Goal: Task Accomplishment & Management: Complete application form

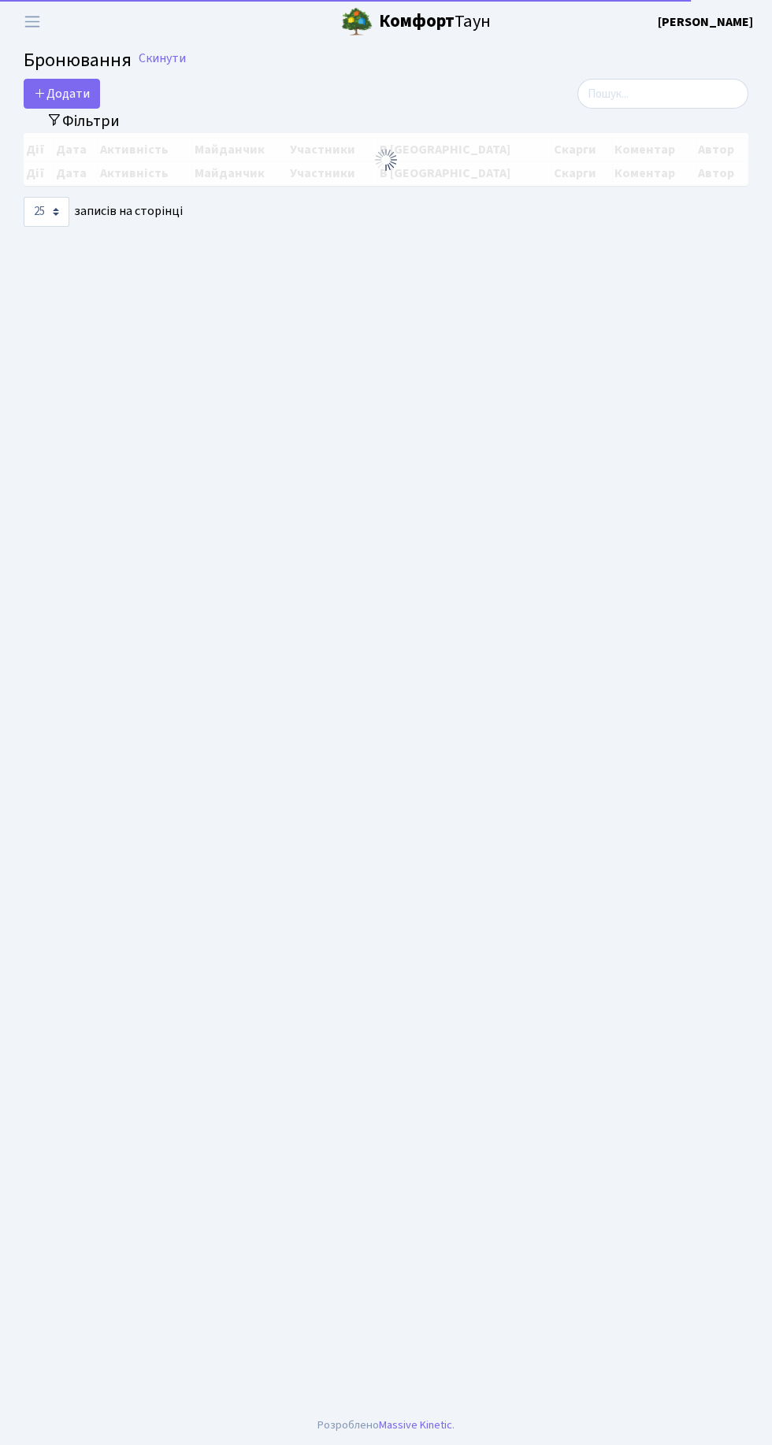
select select "25"
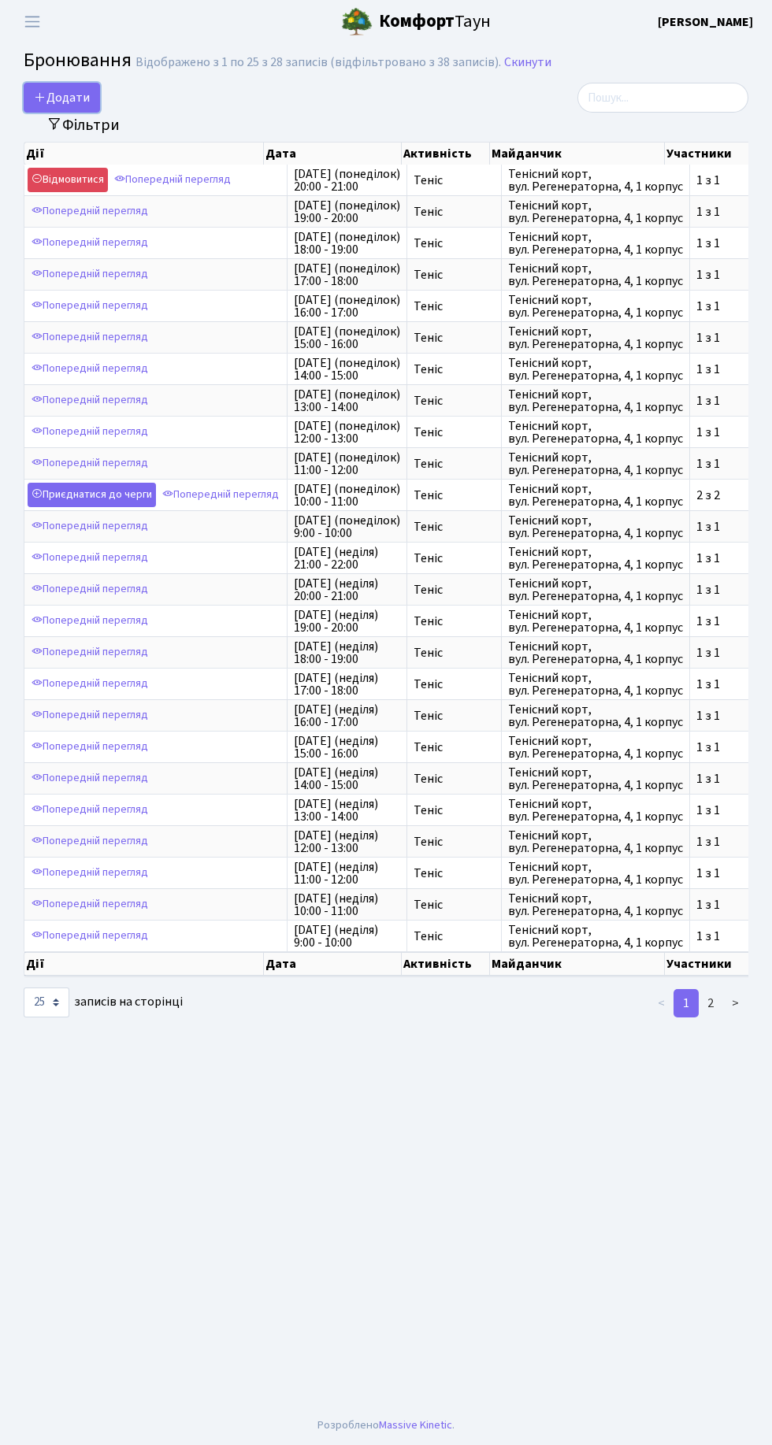
click at [64, 98] on button "Додати" at bounding box center [62, 98] width 76 height 30
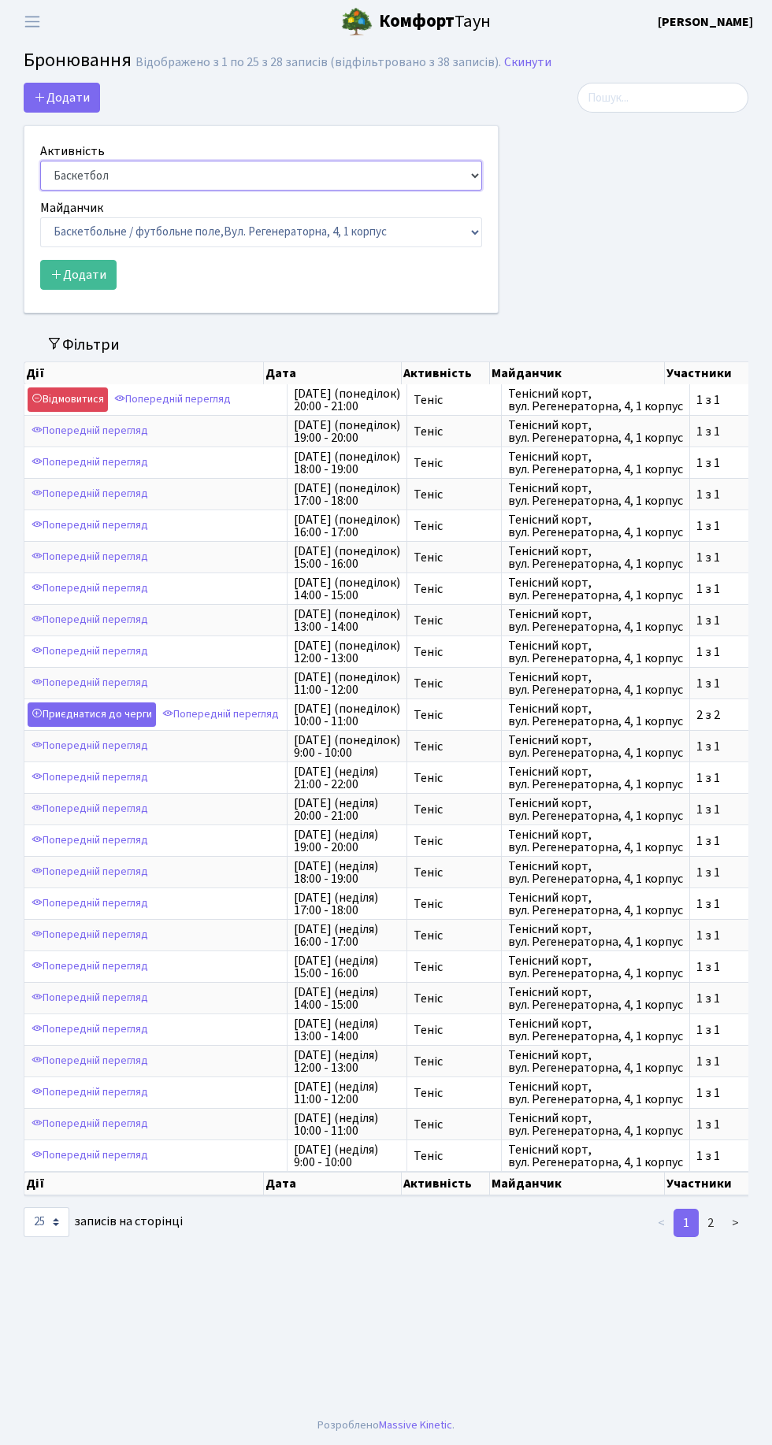
click at [349, 165] on select "Баскетбол Волейбол Йога Катання на роликах Настільний теніс [PERSON_NAME] Фітнес" at bounding box center [261, 176] width 442 height 30
select select "1"
click at [40, 161] on select "Баскетбол Волейбол Йога Катання на роликах Настільний теніс Теніс Футбол Фітнес" at bounding box center [261, 176] width 442 height 30
click at [266, 232] on select "Баскетбольне / футбольне поле, Вул. Регенераторна, 4, 1 корпус Баскетбольне пол…" at bounding box center [261, 232] width 442 height 30
select select "1"
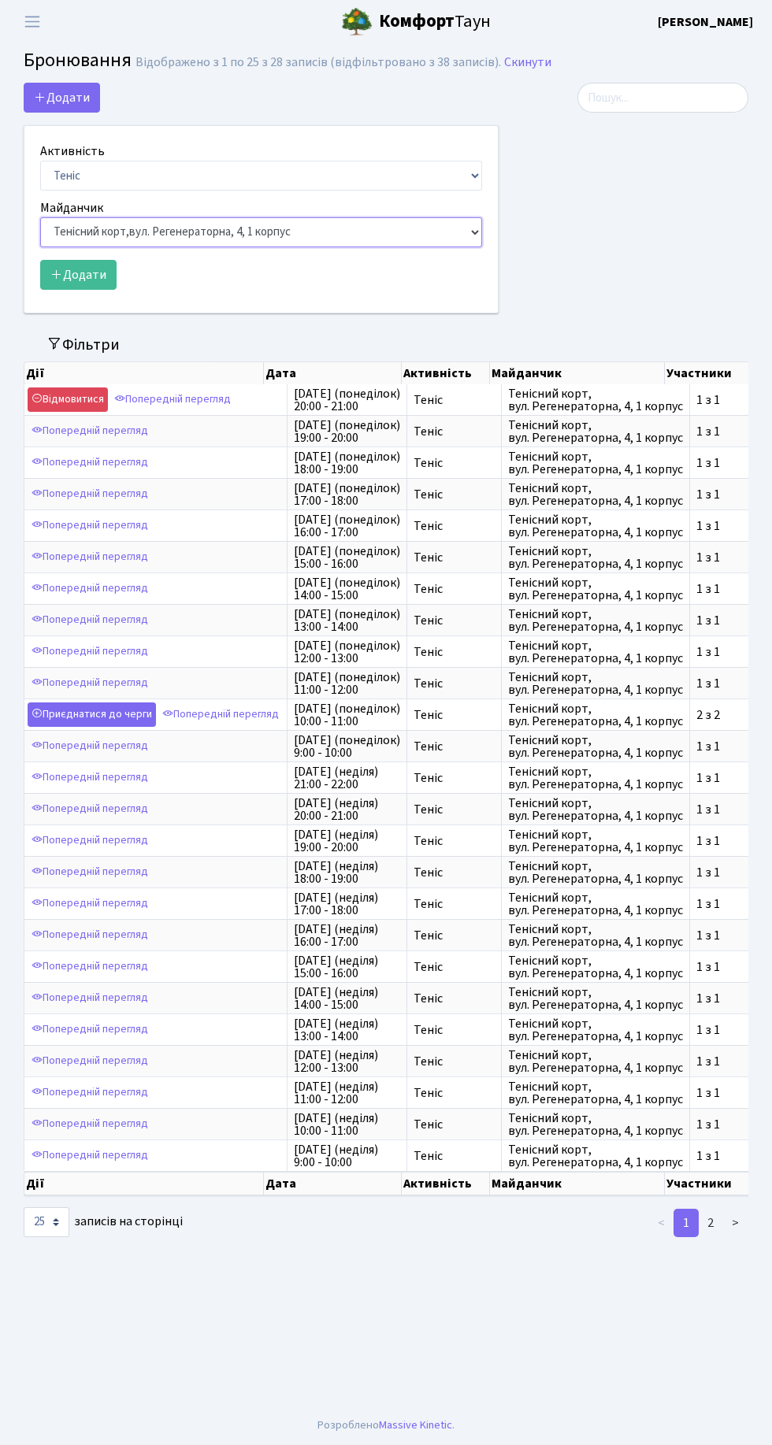
click at [40, 217] on select "Баскетбольне / футбольне поле, Вул. Регенераторна, 4, 1 корпус Баскетбольне пол…" at bounding box center [261, 232] width 442 height 30
click at [90, 275] on button "Додати" at bounding box center [78, 275] width 76 height 30
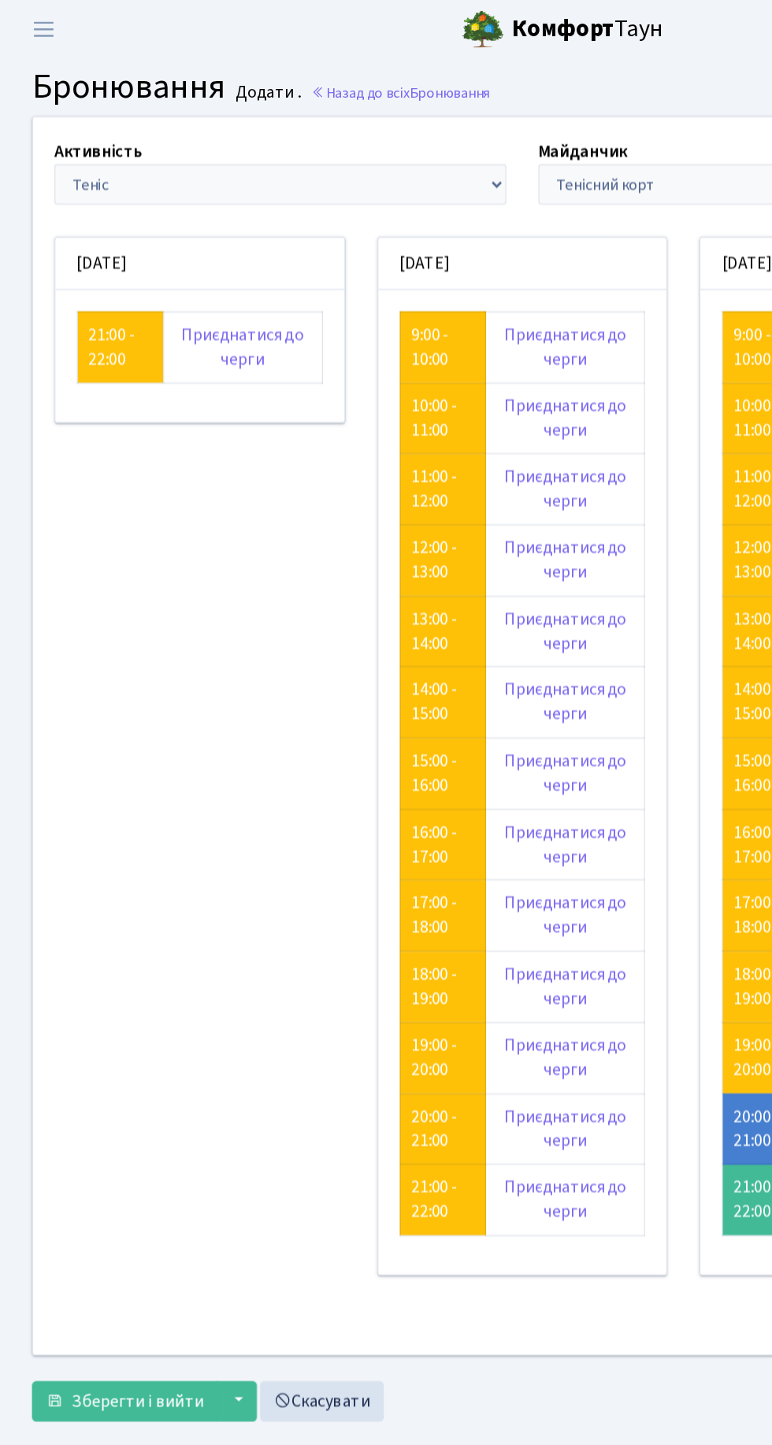
click at [178, 258] on link "Приєднатися до черги" at bounding box center [179, 256] width 91 height 35
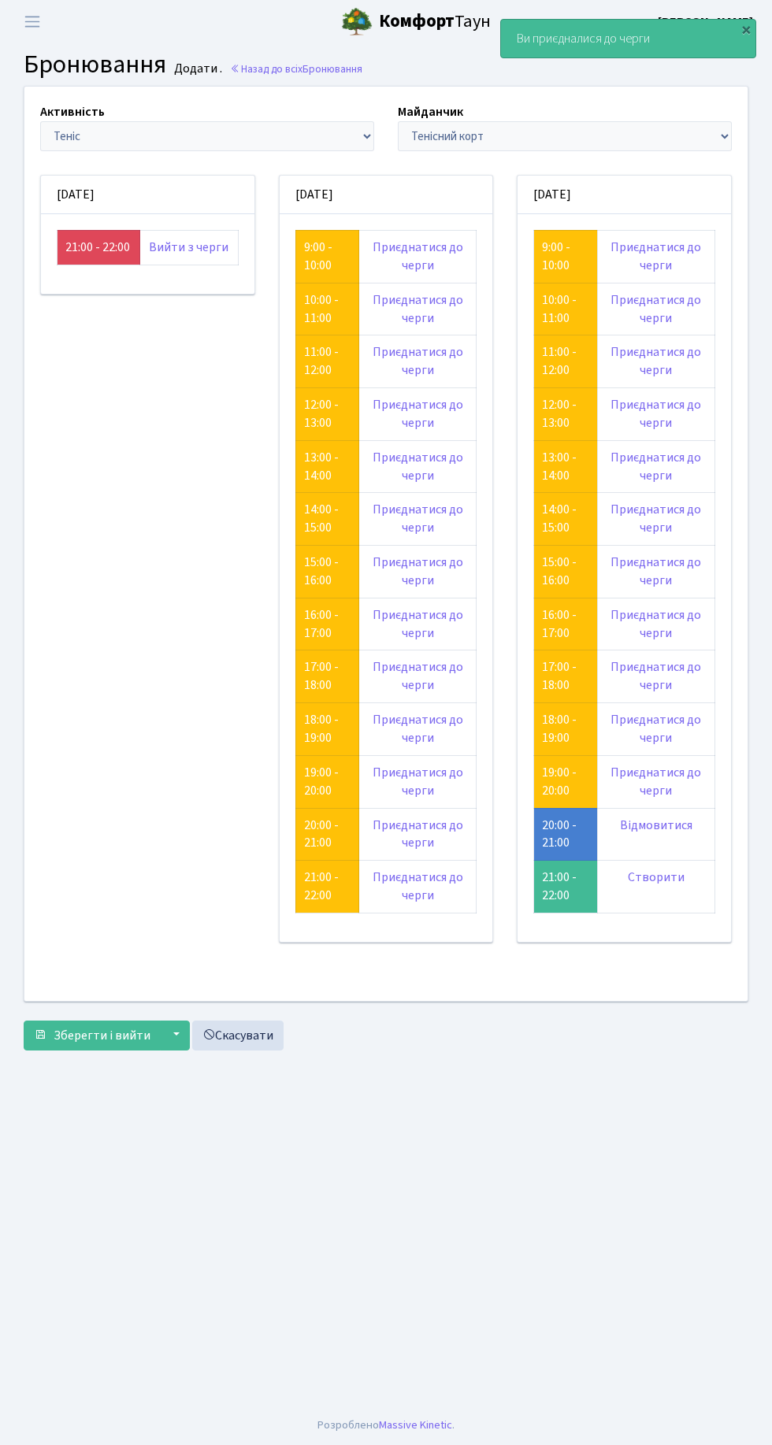
click at [78, 244] on link "21:00 - 22:00" at bounding box center [97, 247] width 65 height 17
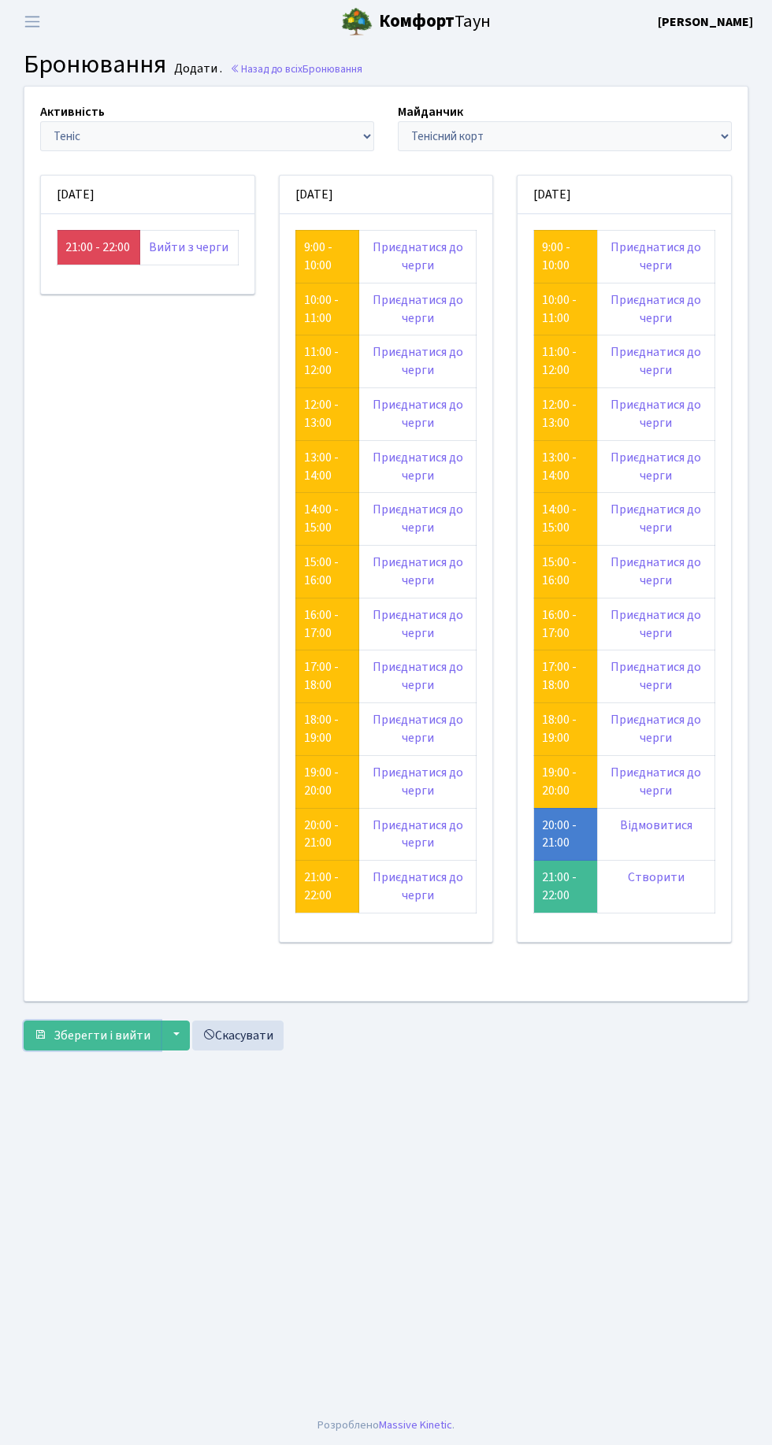
click at [120, 1027] on span "Зберегти і вийти" at bounding box center [102, 1035] width 97 height 17
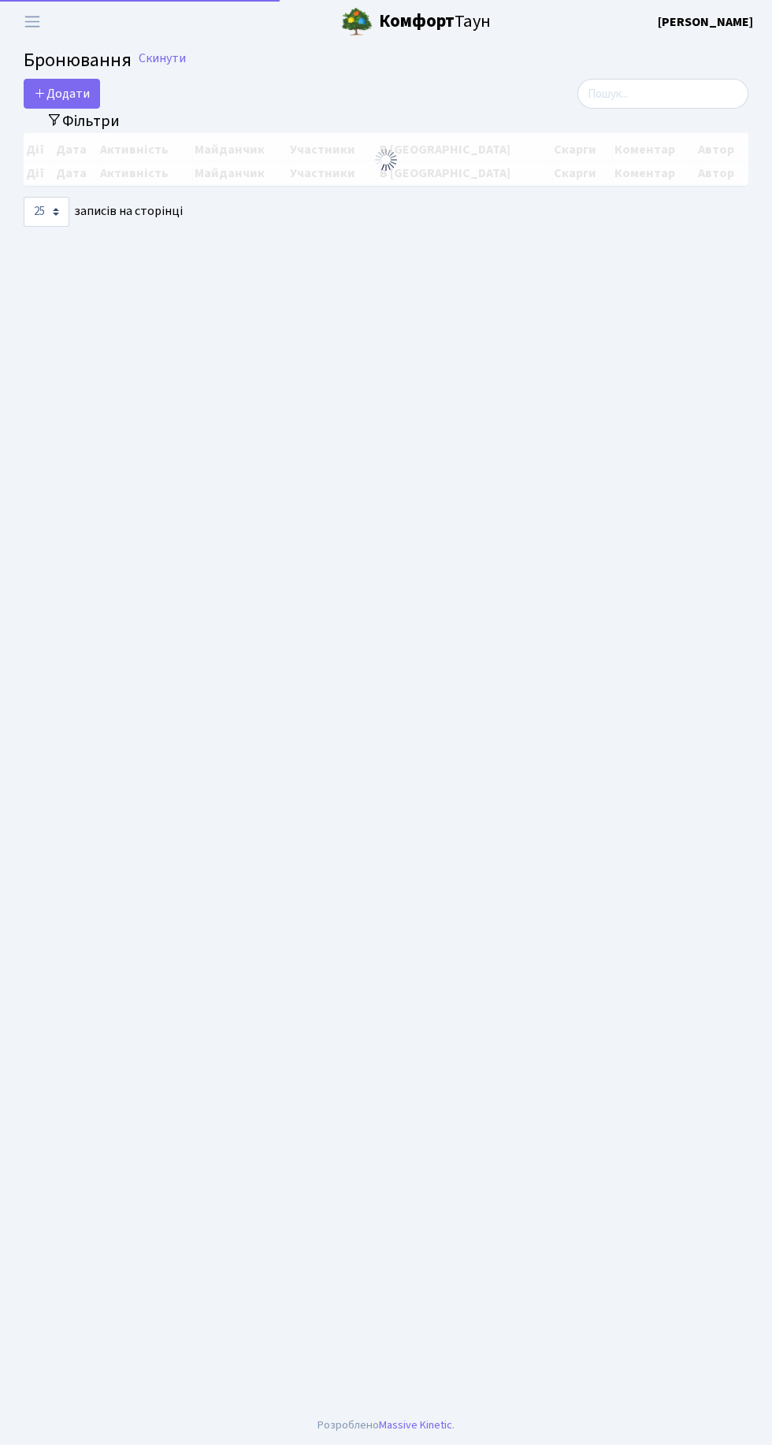
select select "25"
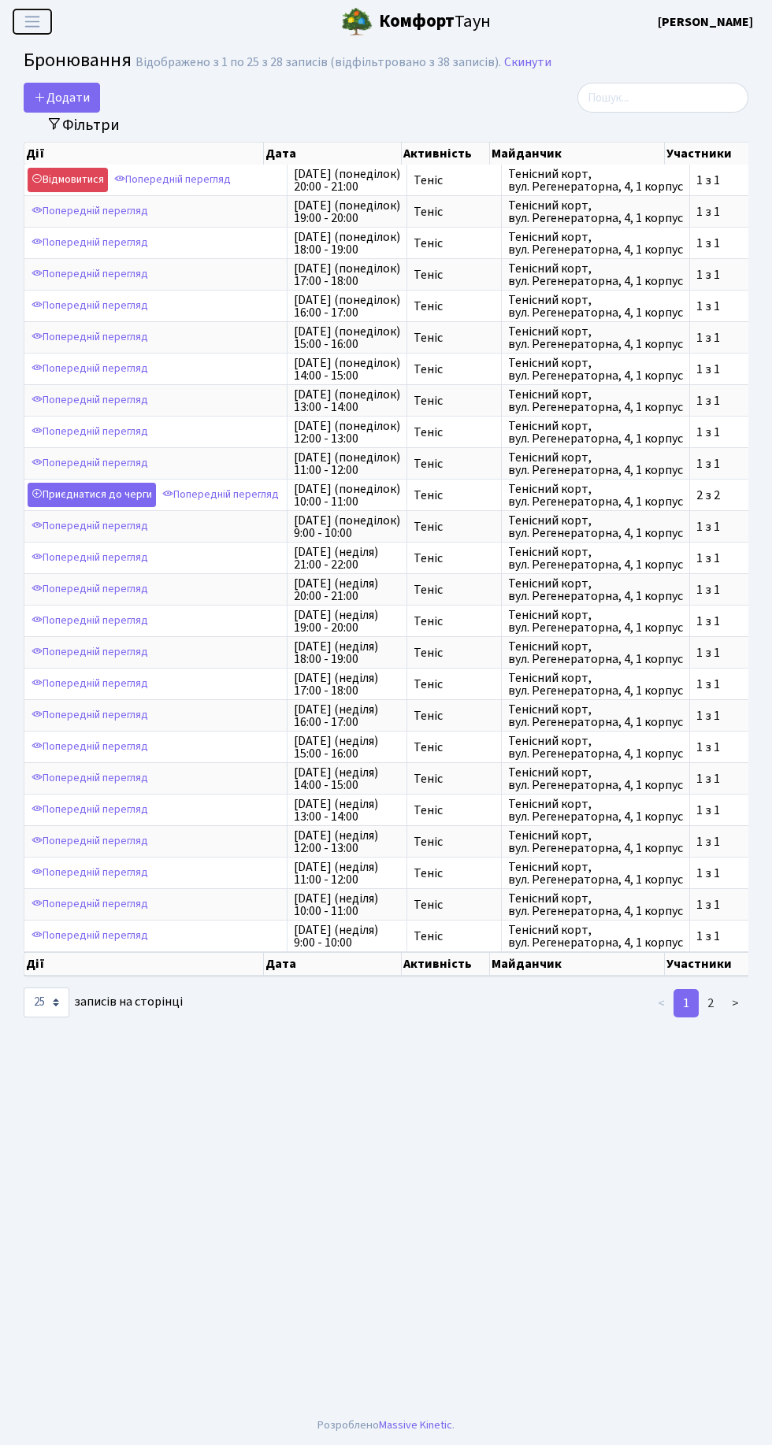
click at [31, 21] on span "Переключити навігацію" at bounding box center [32, 22] width 24 height 18
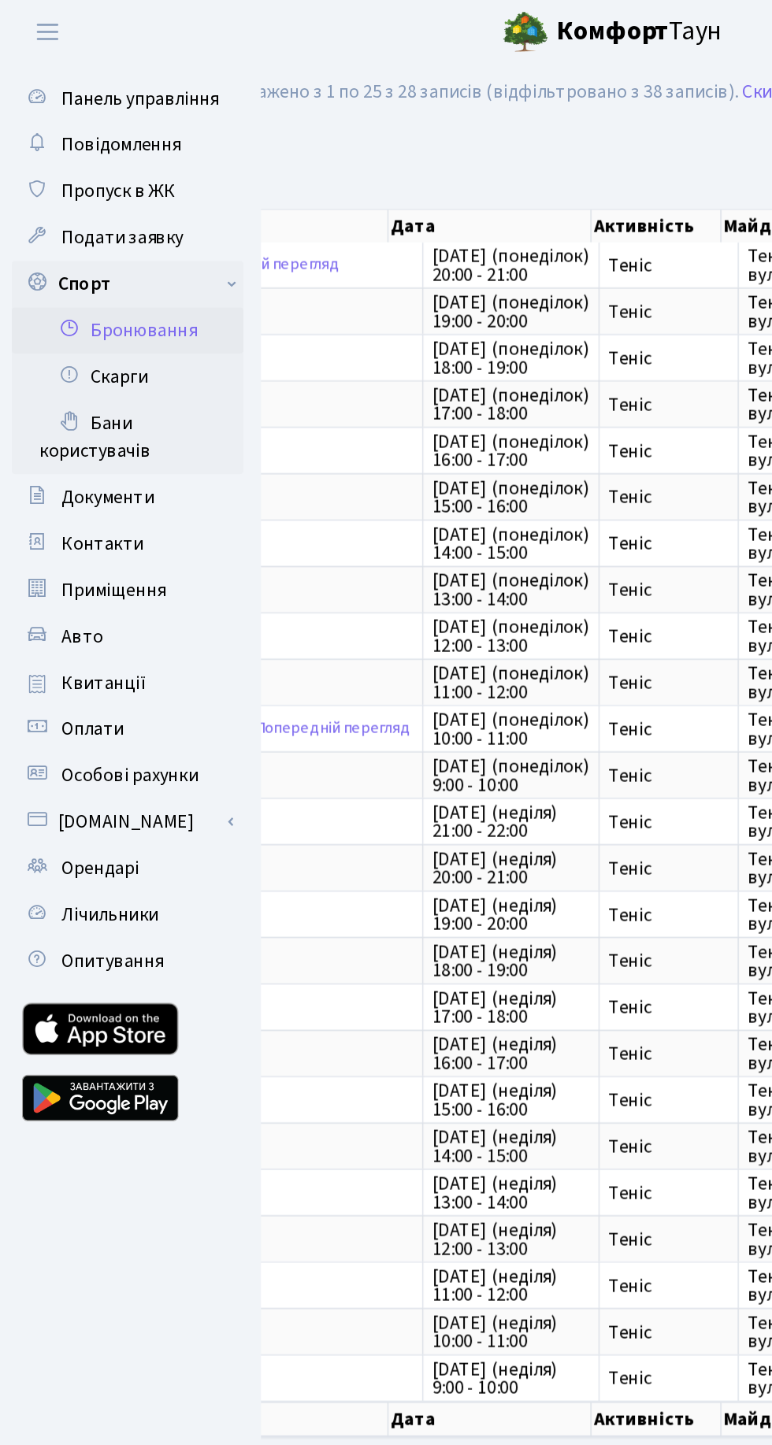
click at [64, 431] on span "Авто" at bounding box center [56, 432] width 28 height 17
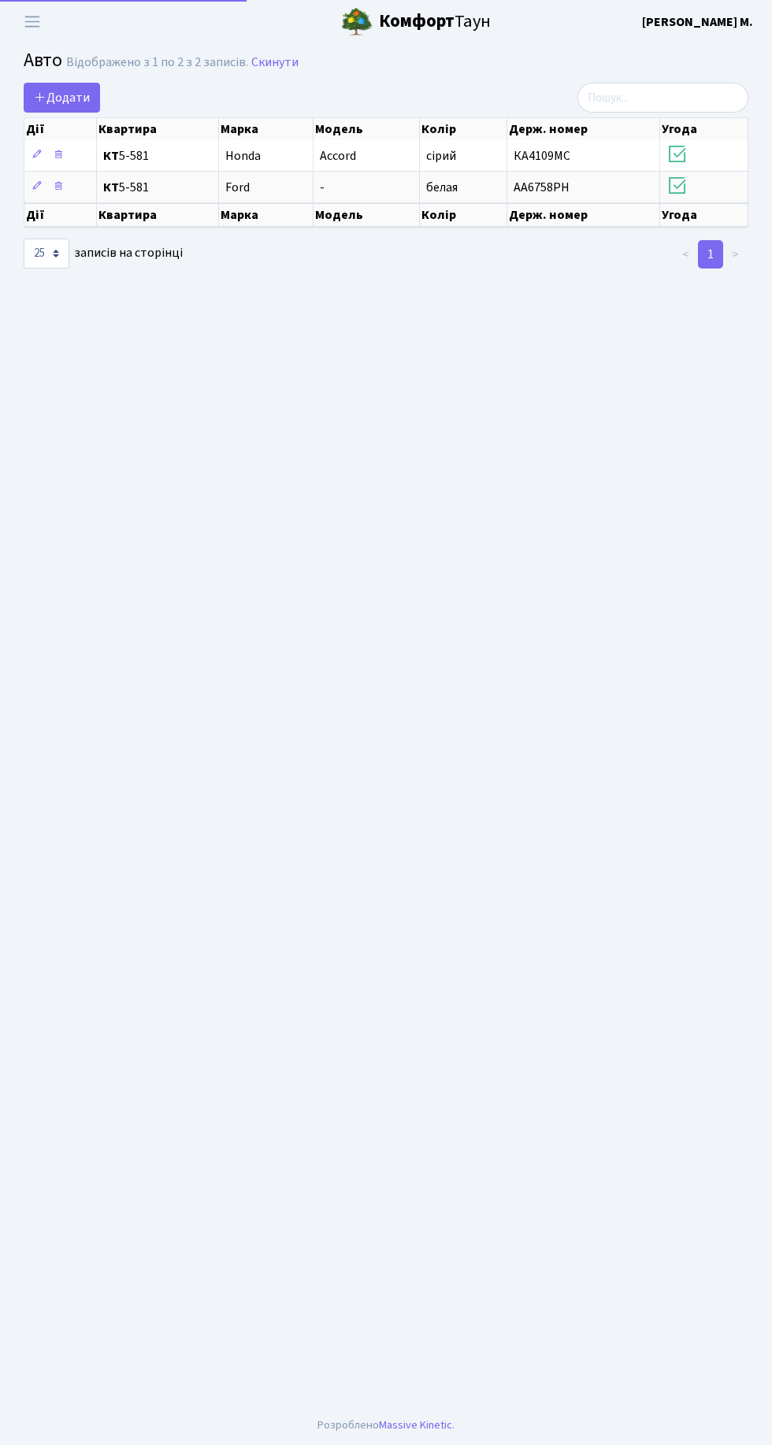
select select "25"
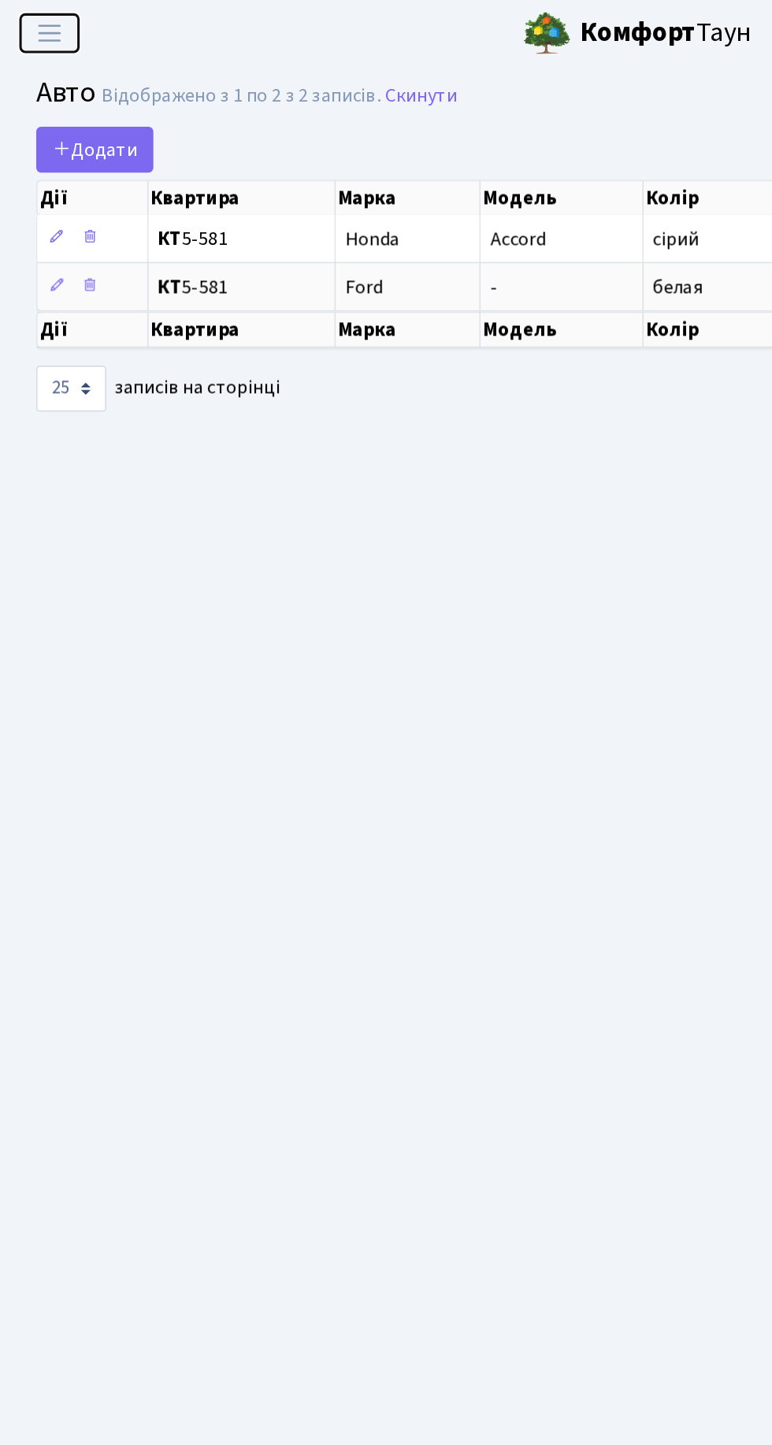
click at [15, 17] on button "Переключити навігацію" at bounding box center [32, 22] width 39 height 26
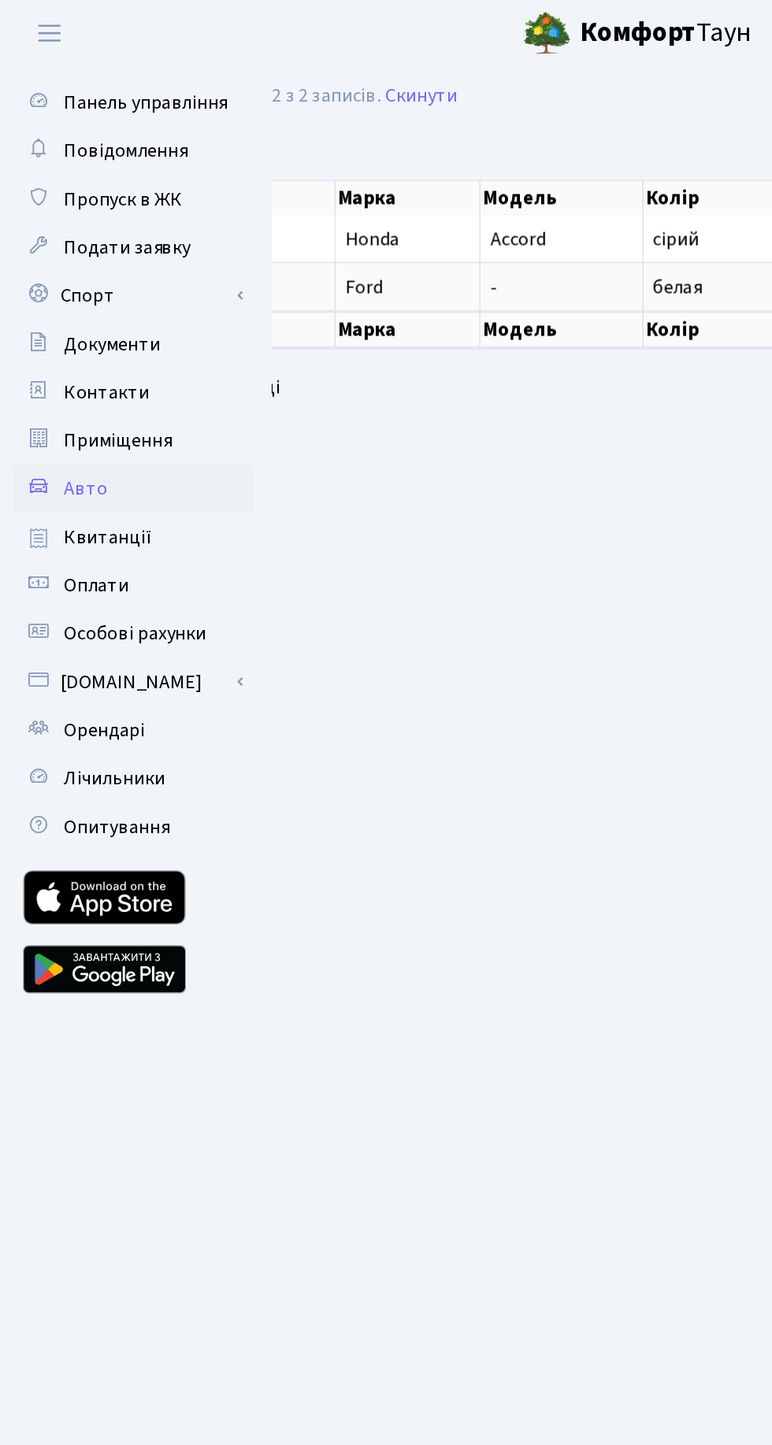
click at [95, 109] on link "Повідомлення" at bounding box center [86, 98] width 157 height 31
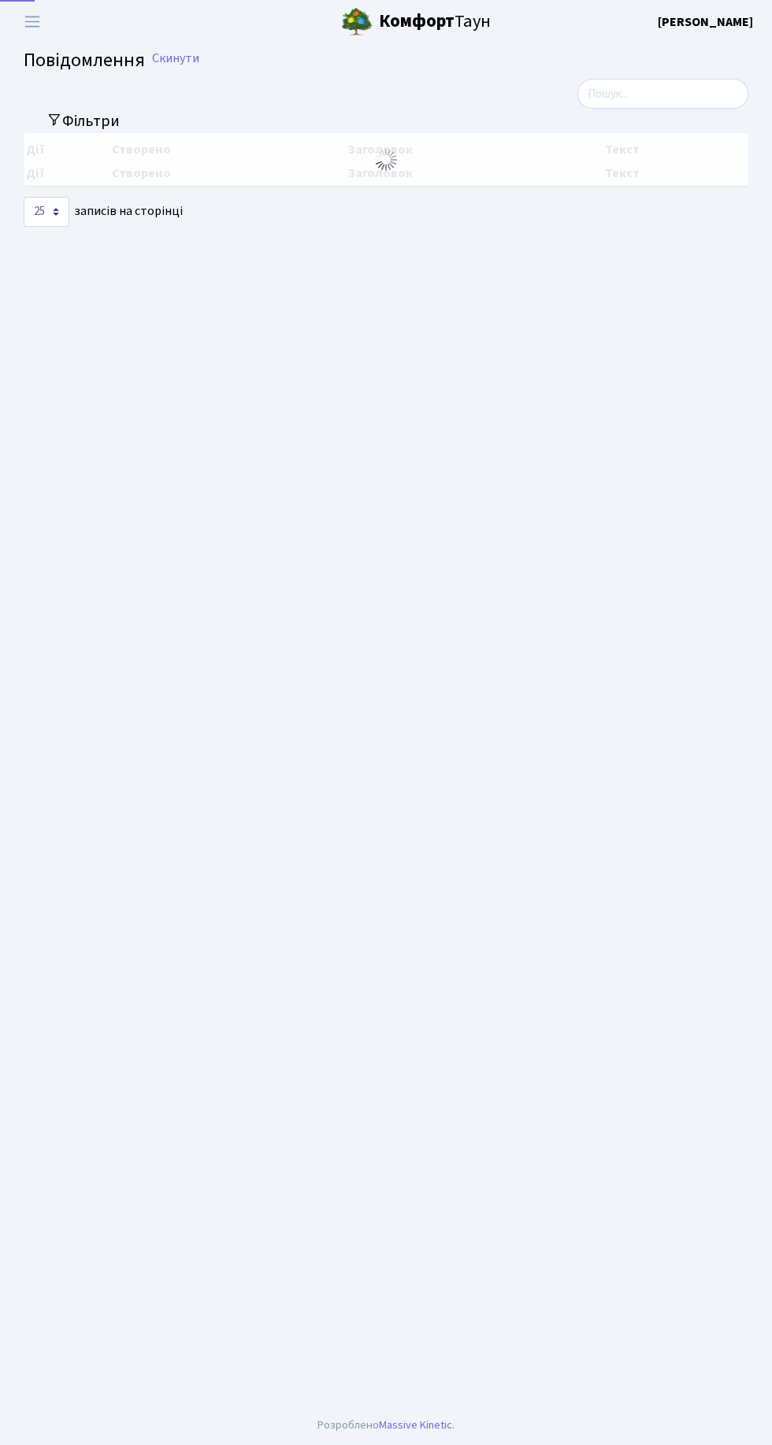
select select "25"
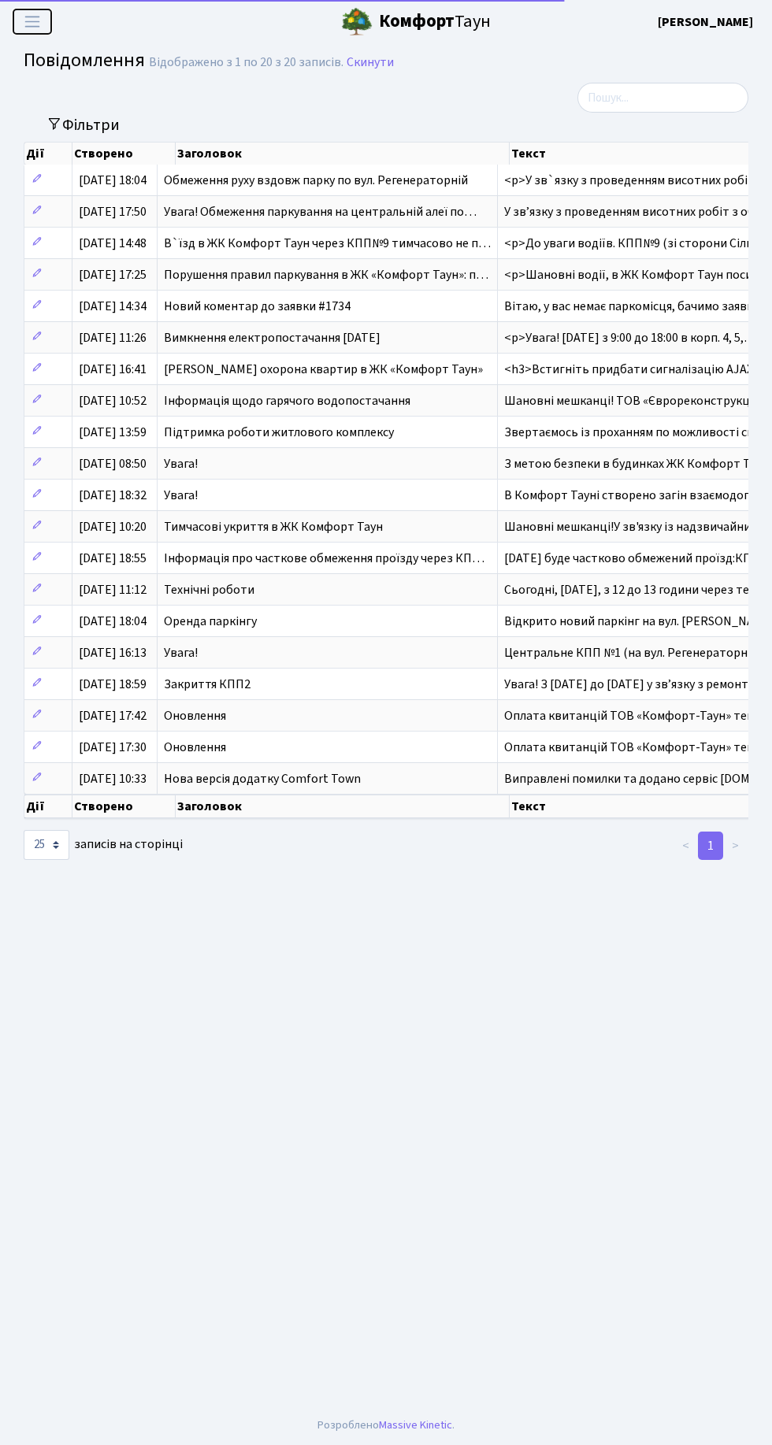
click at [35, 14] on span "Переключити навігацію" at bounding box center [32, 22] width 24 height 18
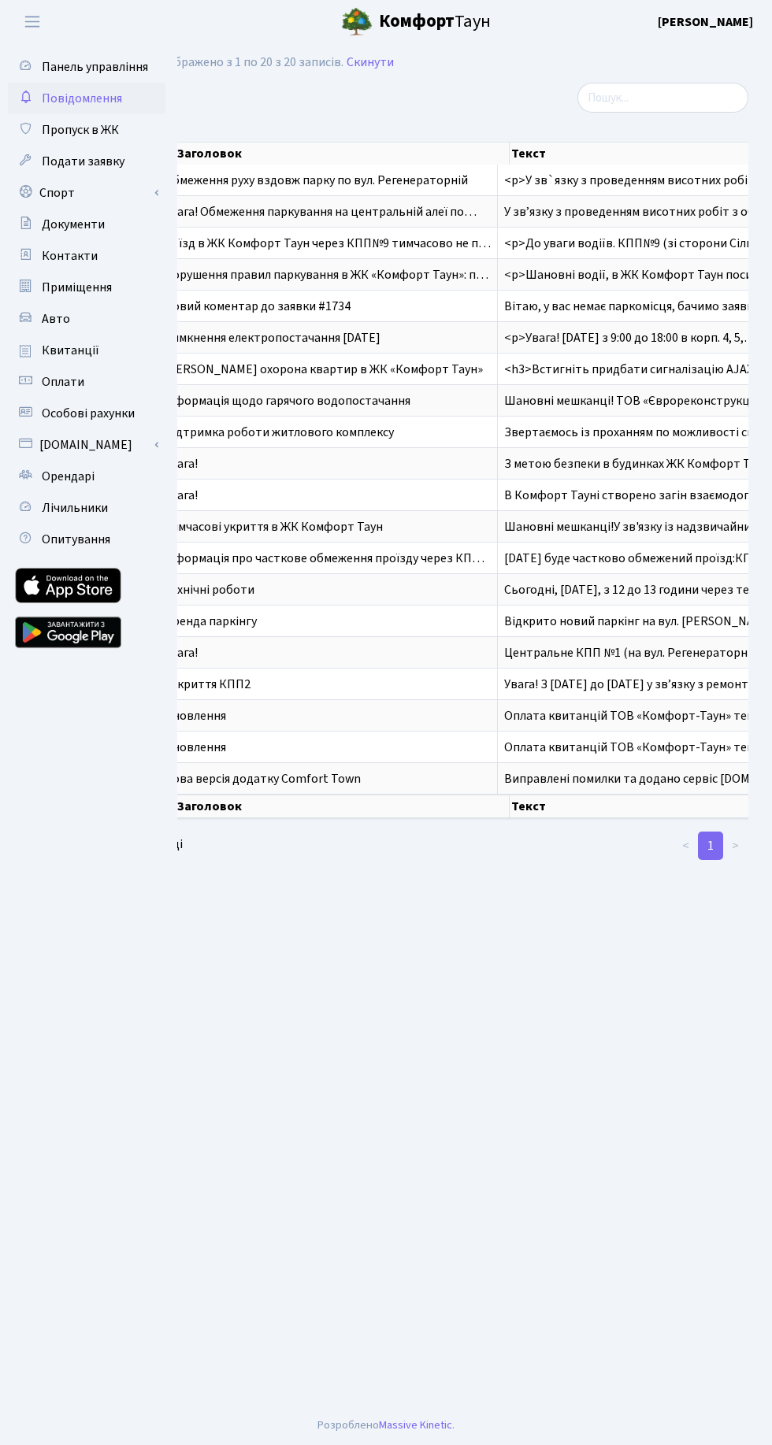
click at [98, 128] on span "Пропуск в ЖК" at bounding box center [80, 129] width 77 height 17
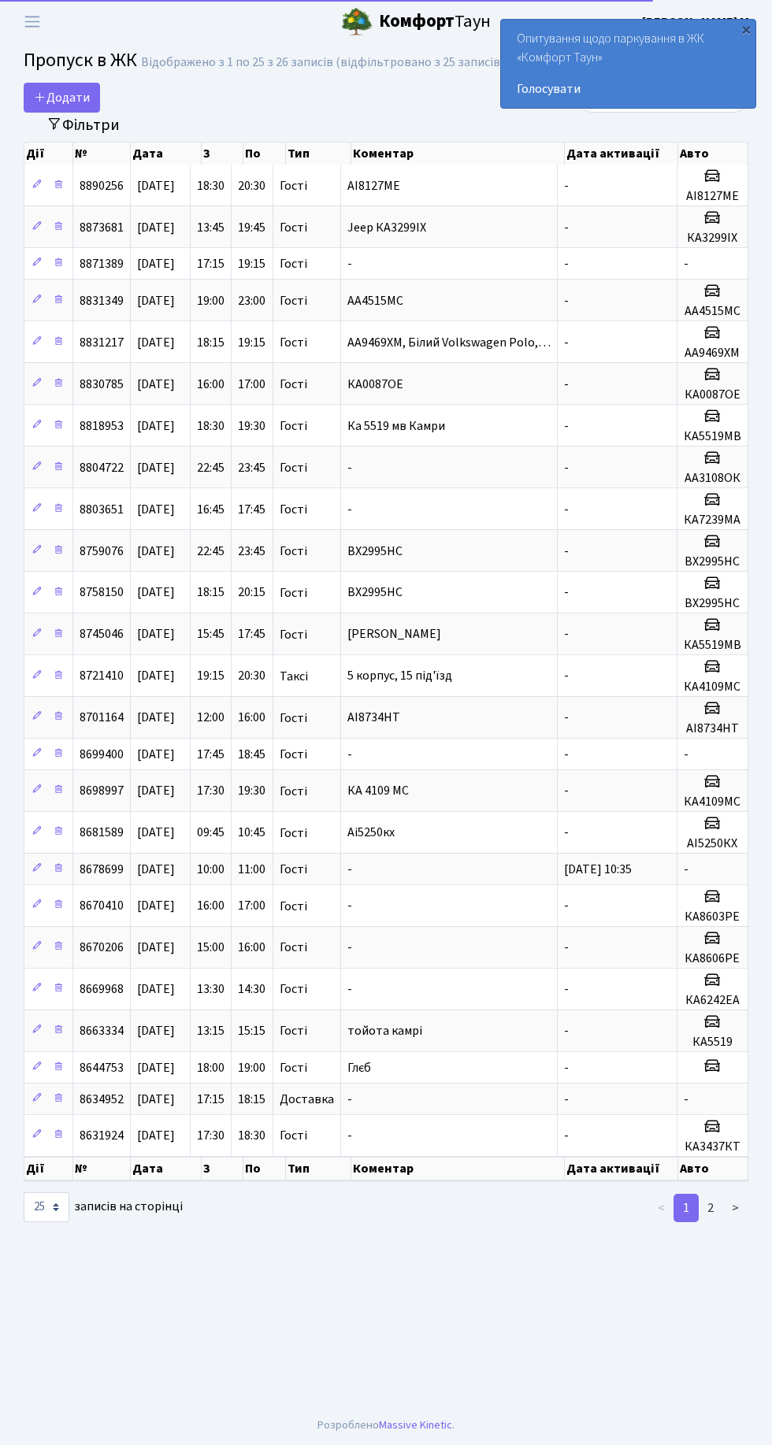
select select "25"
